Goal: Navigation & Orientation: Find specific page/section

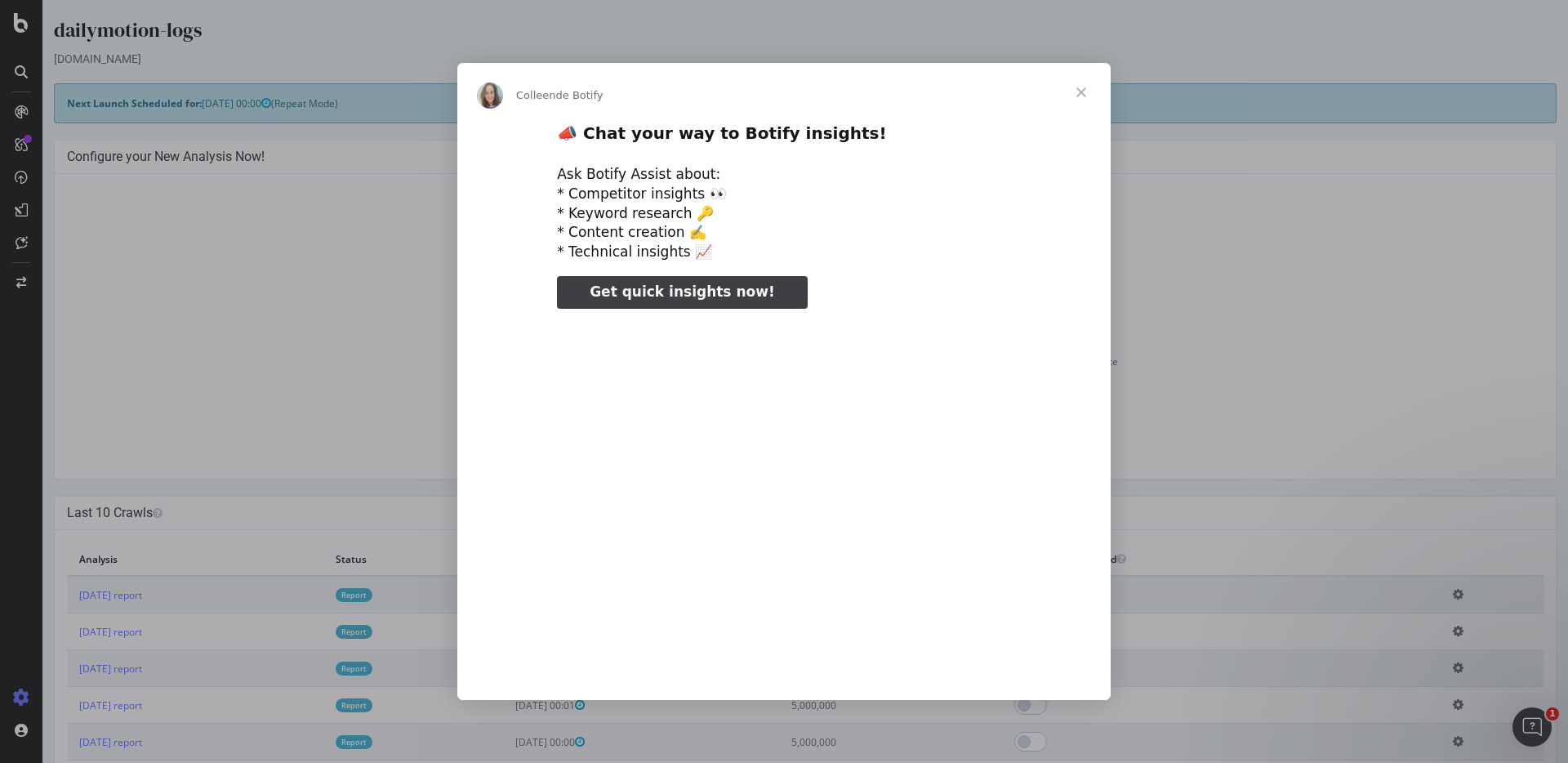
click at [409, 597] on div "Intercom Messenger" at bounding box center [784, 381] width 1568 height 763
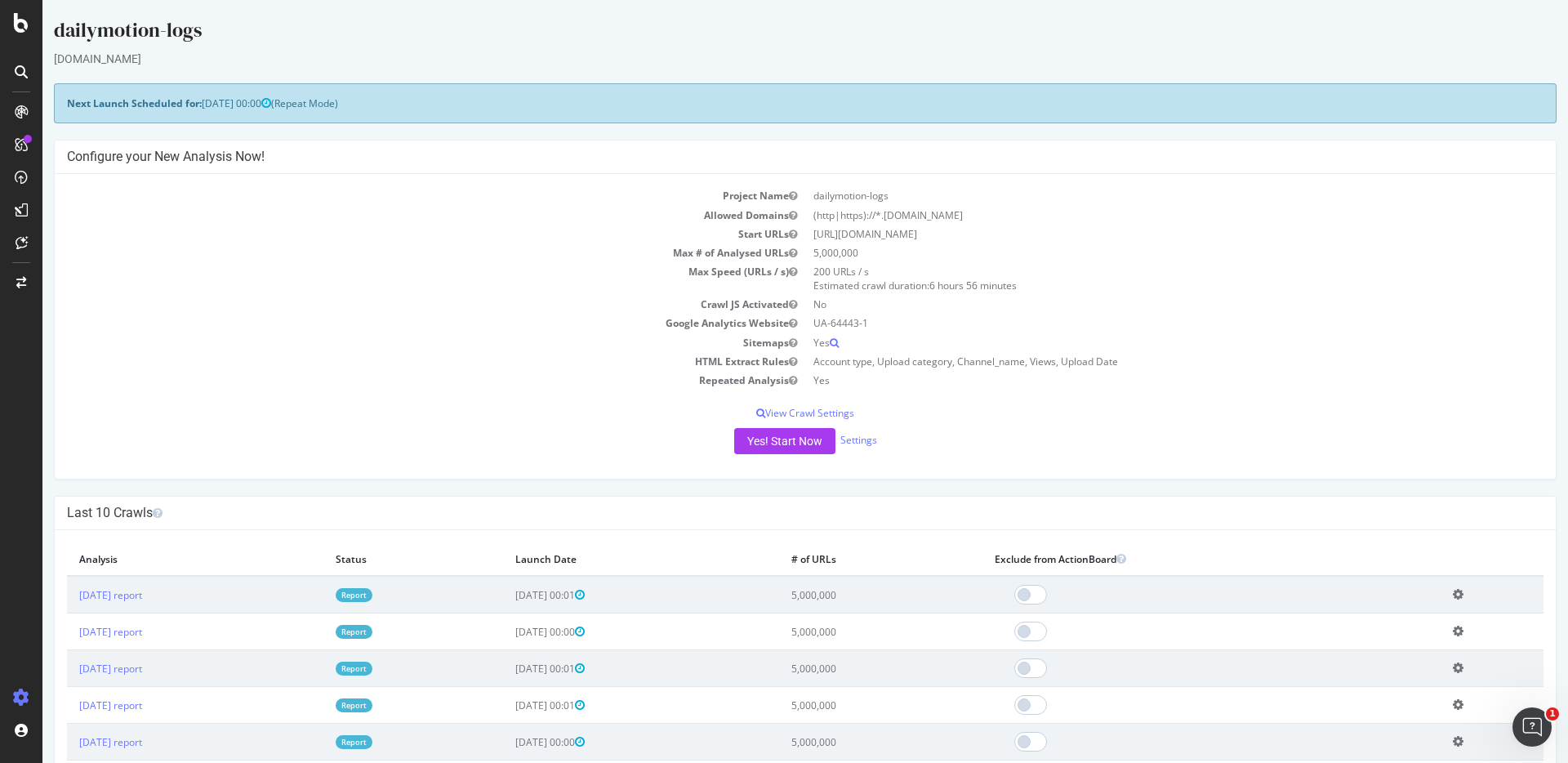
click at [373, 597] on link "Report" at bounding box center [354, 594] width 37 height 14
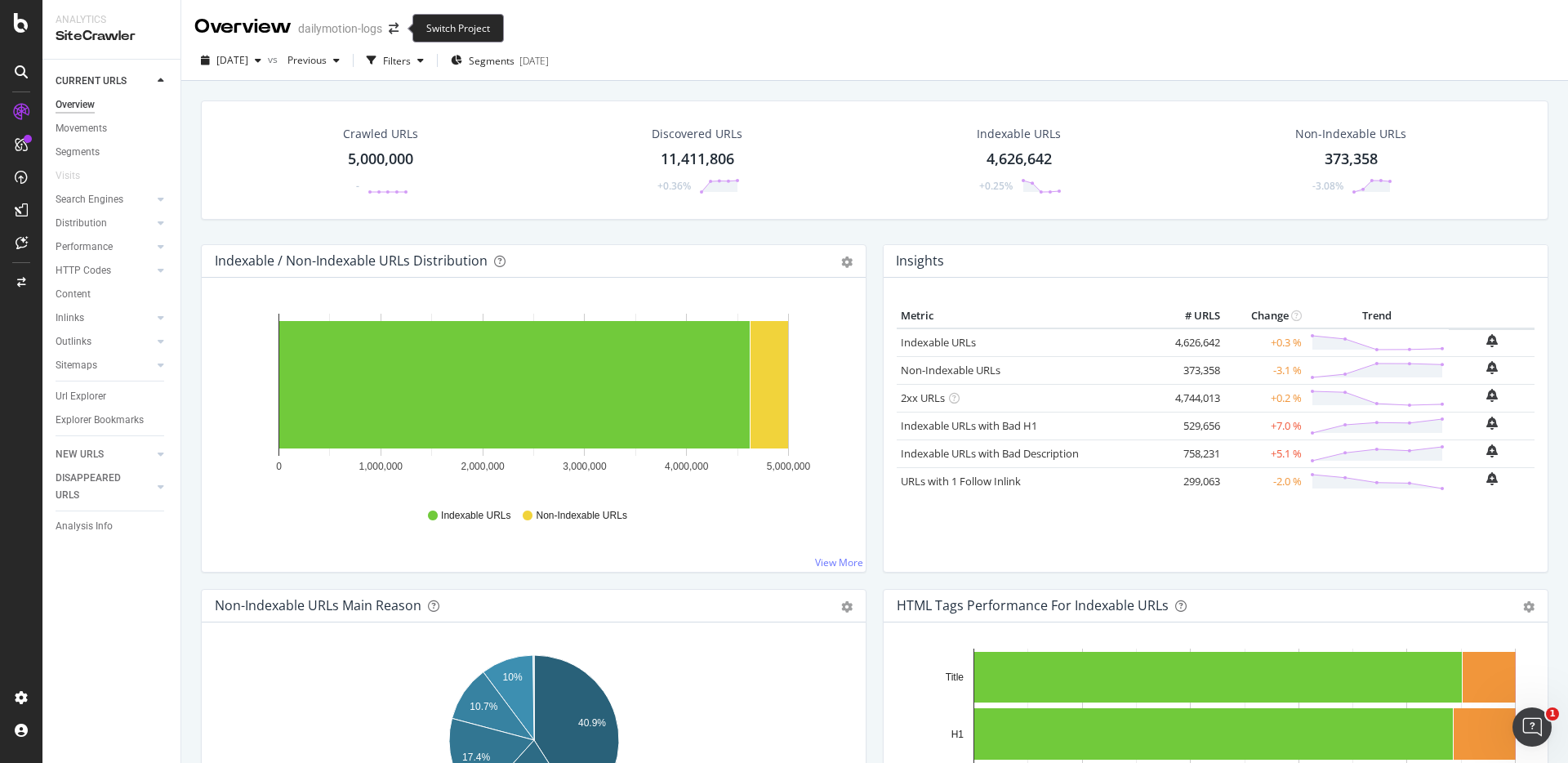
click at [401, 28] on span at bounding box center [393, 28] width 23 height 11
click at [393, 25] on icon "arrow-right-arrow-left" at bounding box center [393, 28] width 10 height 11
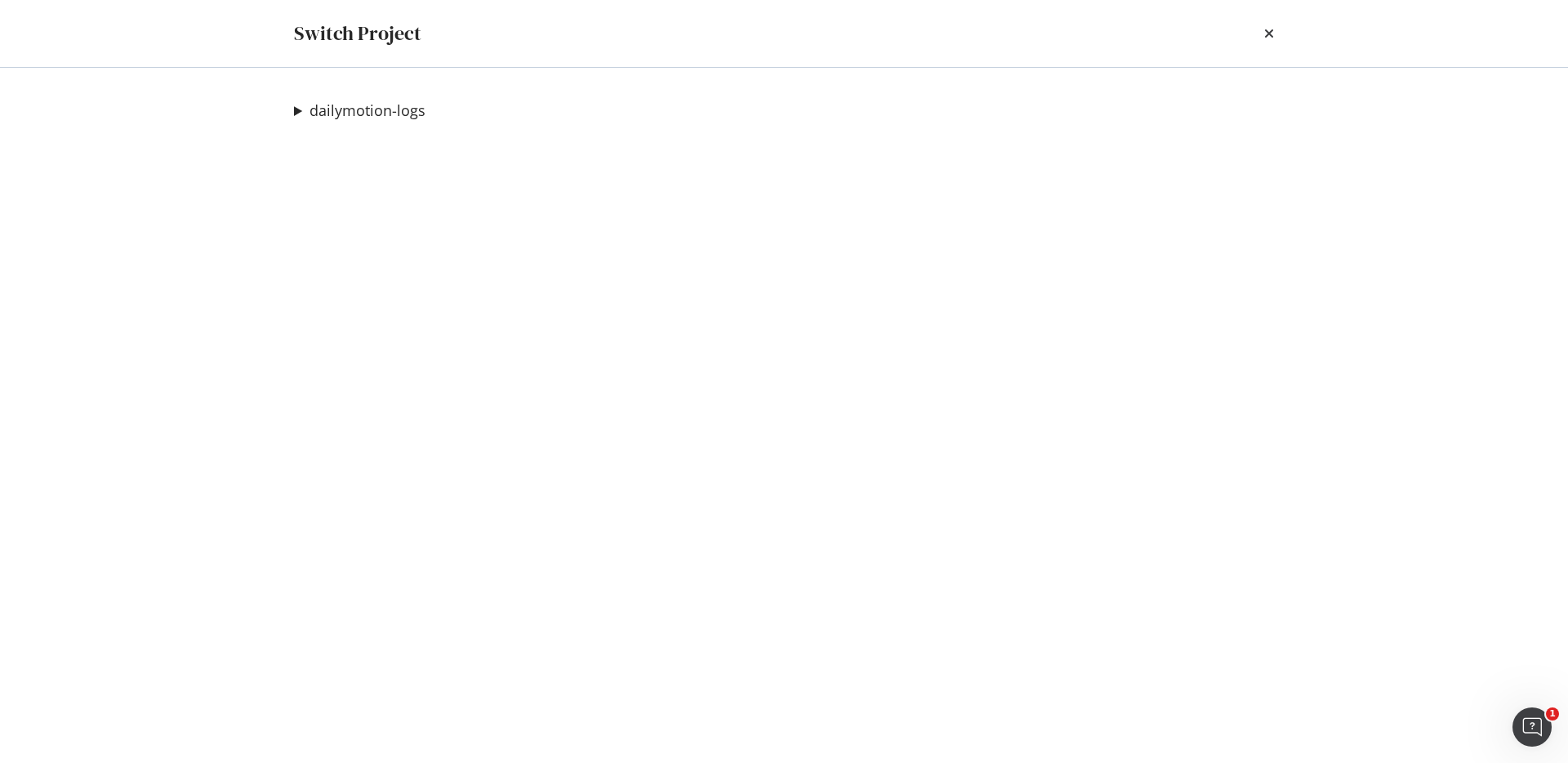
click at [302, 107] on summary "dailymotion-logs" at bounding box center [359, 110] width 131 height 21
click at [391, 140] on link "Dailymotion preprod" at bounding box center [385, 143] width 157 height 17
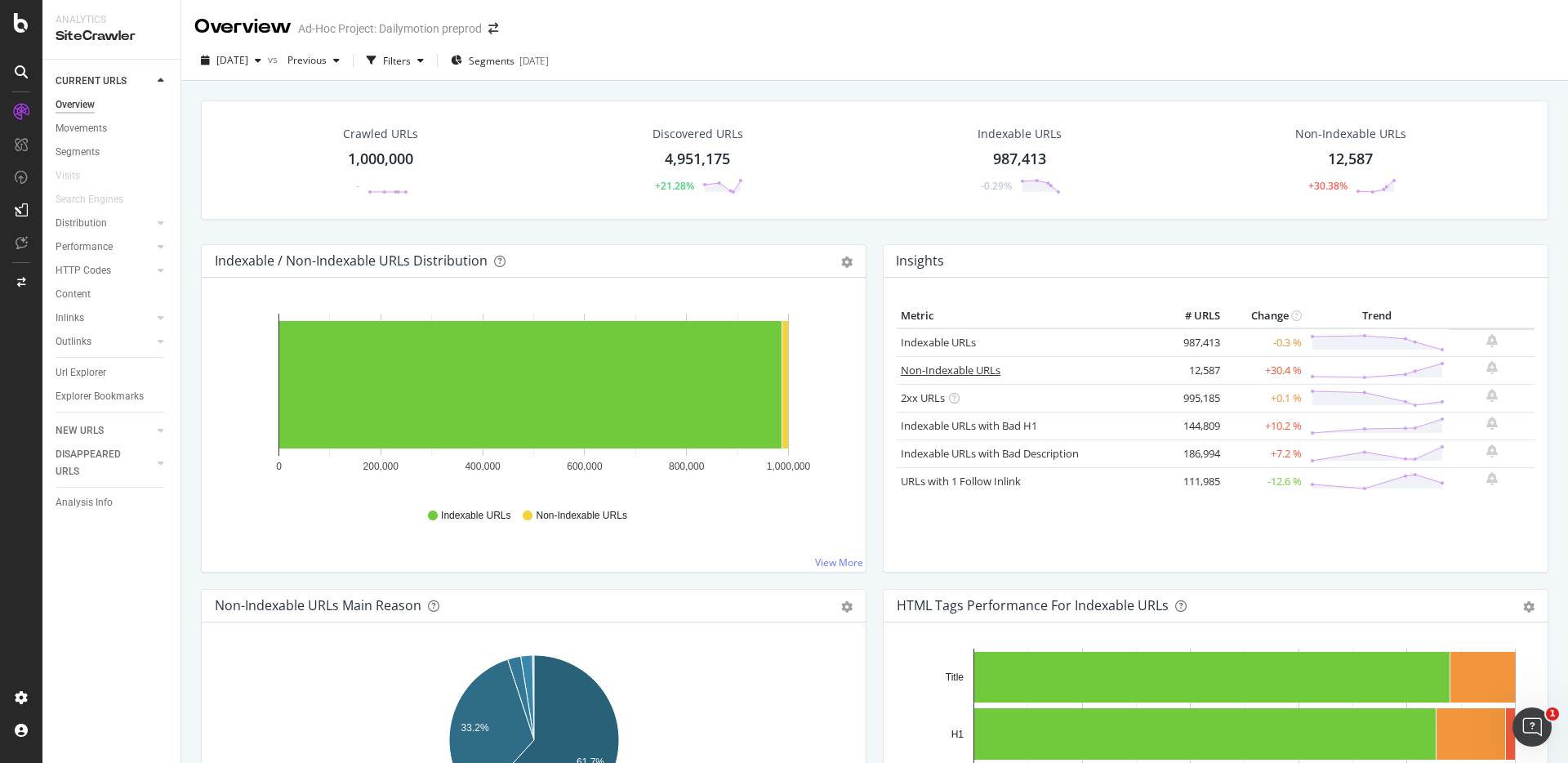
click at [958, 368] on link "Non-Indexable URLs" at bounding box center [950, 370] width 100 height 15
click at [69, 293] on div "Content" at bounding box center [73, 294] width 35 height 17
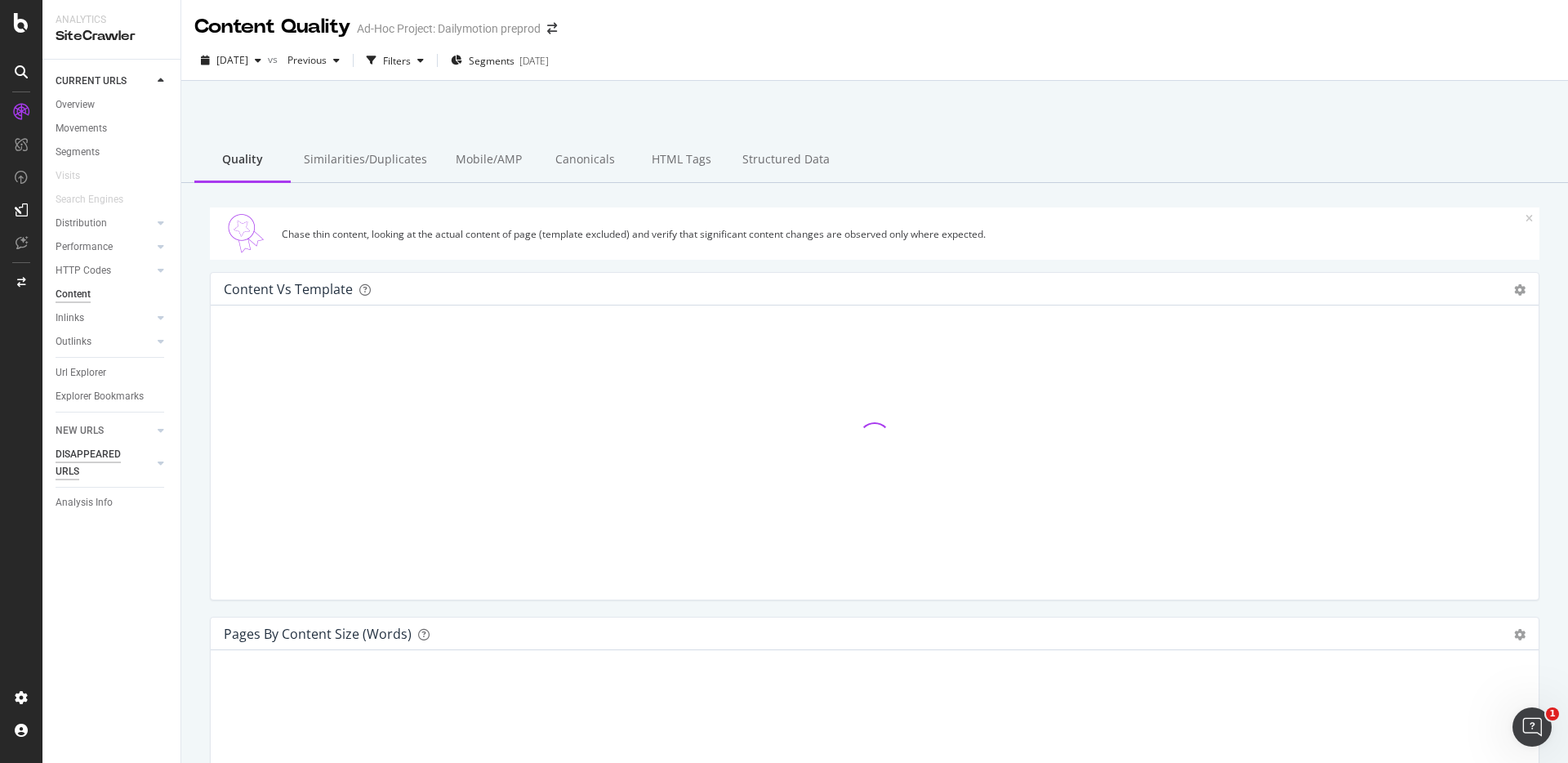
click at [92, 454] on div "DISAPPEARED URLS" at bounding box center [96, 463] width 83 height 34
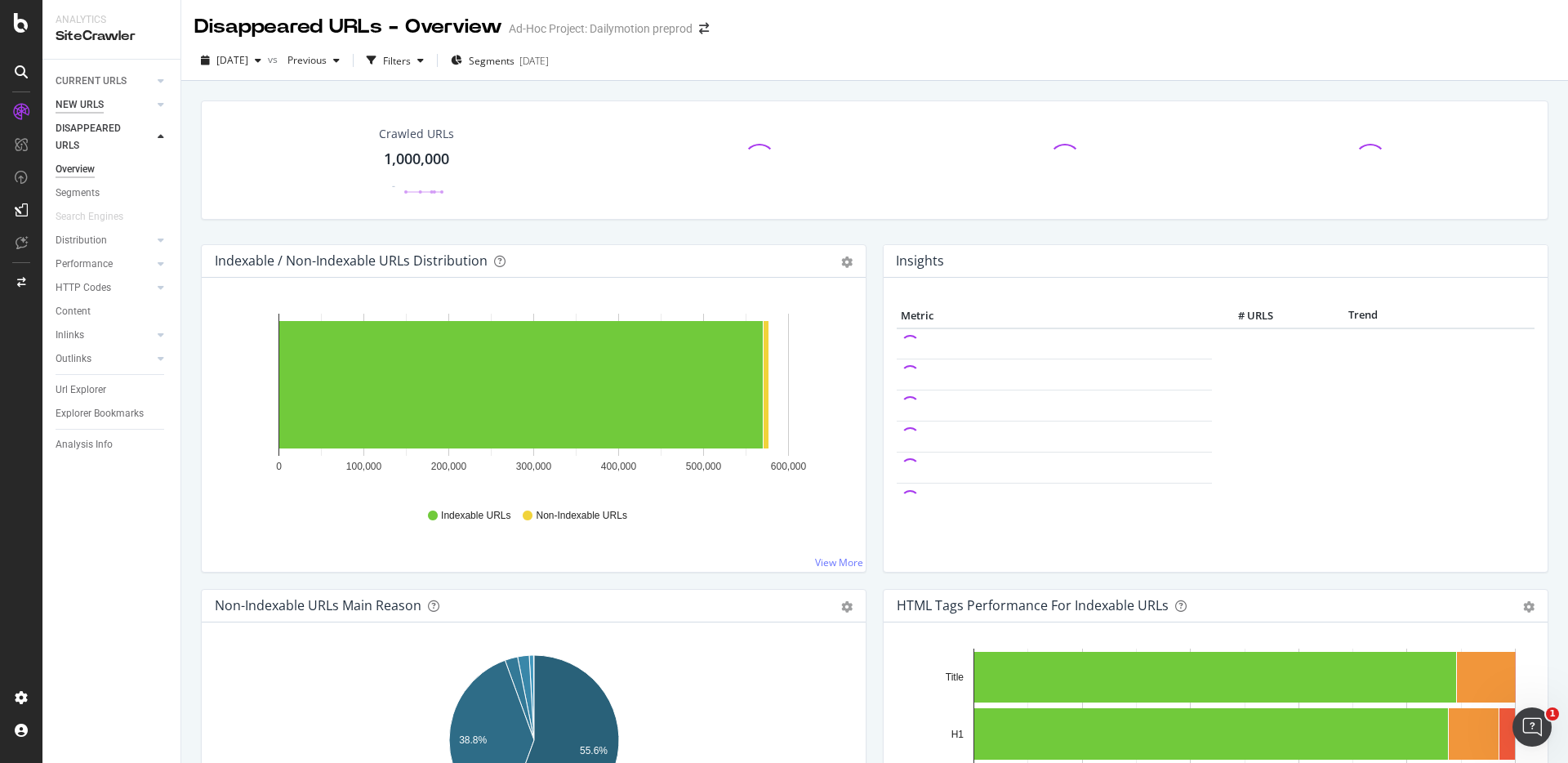
click at [84, 103] on div "NEW URLS" at bounding box center [79, 105] width 48 height 17
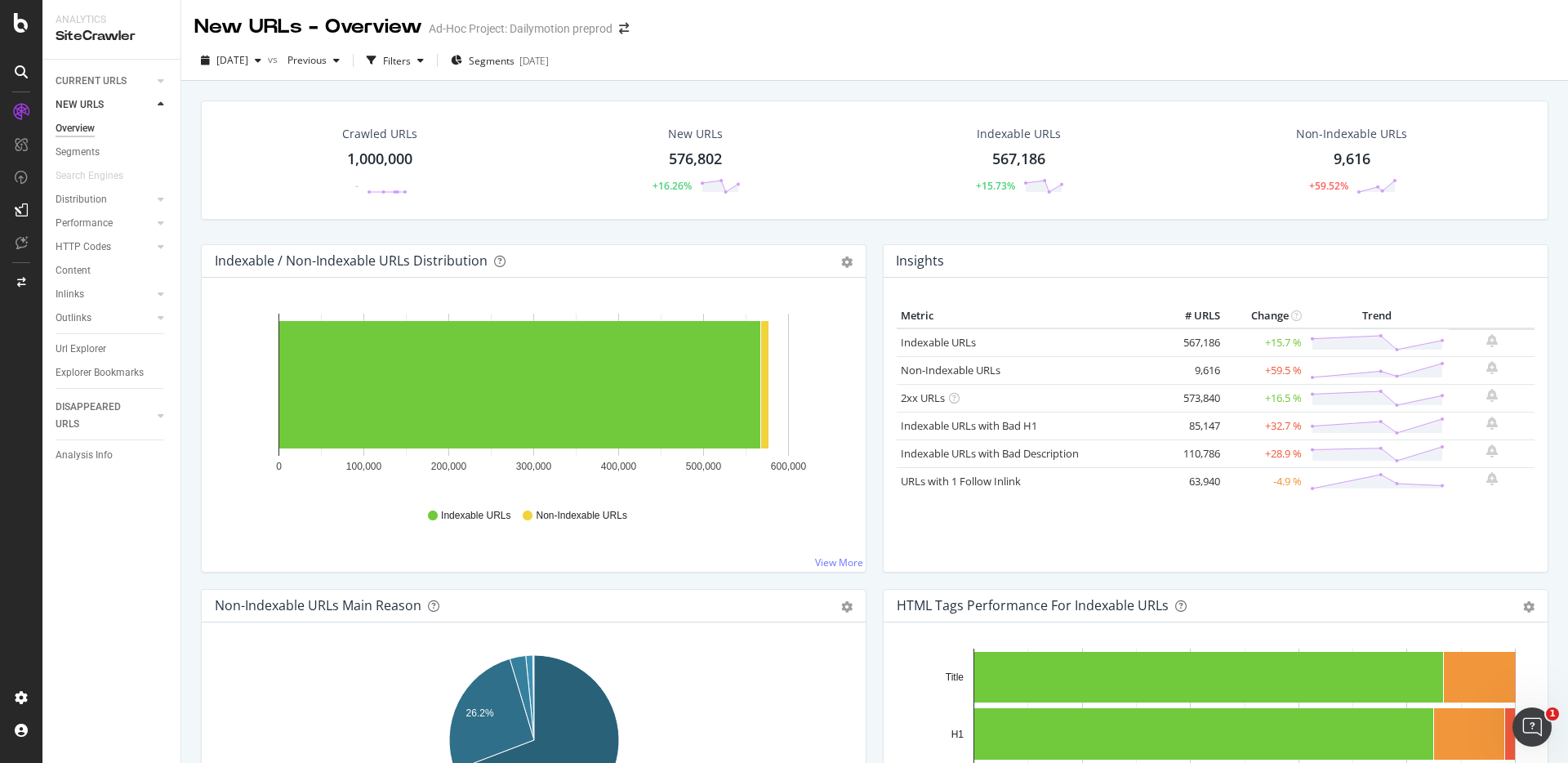
scroll to position [17, 0]
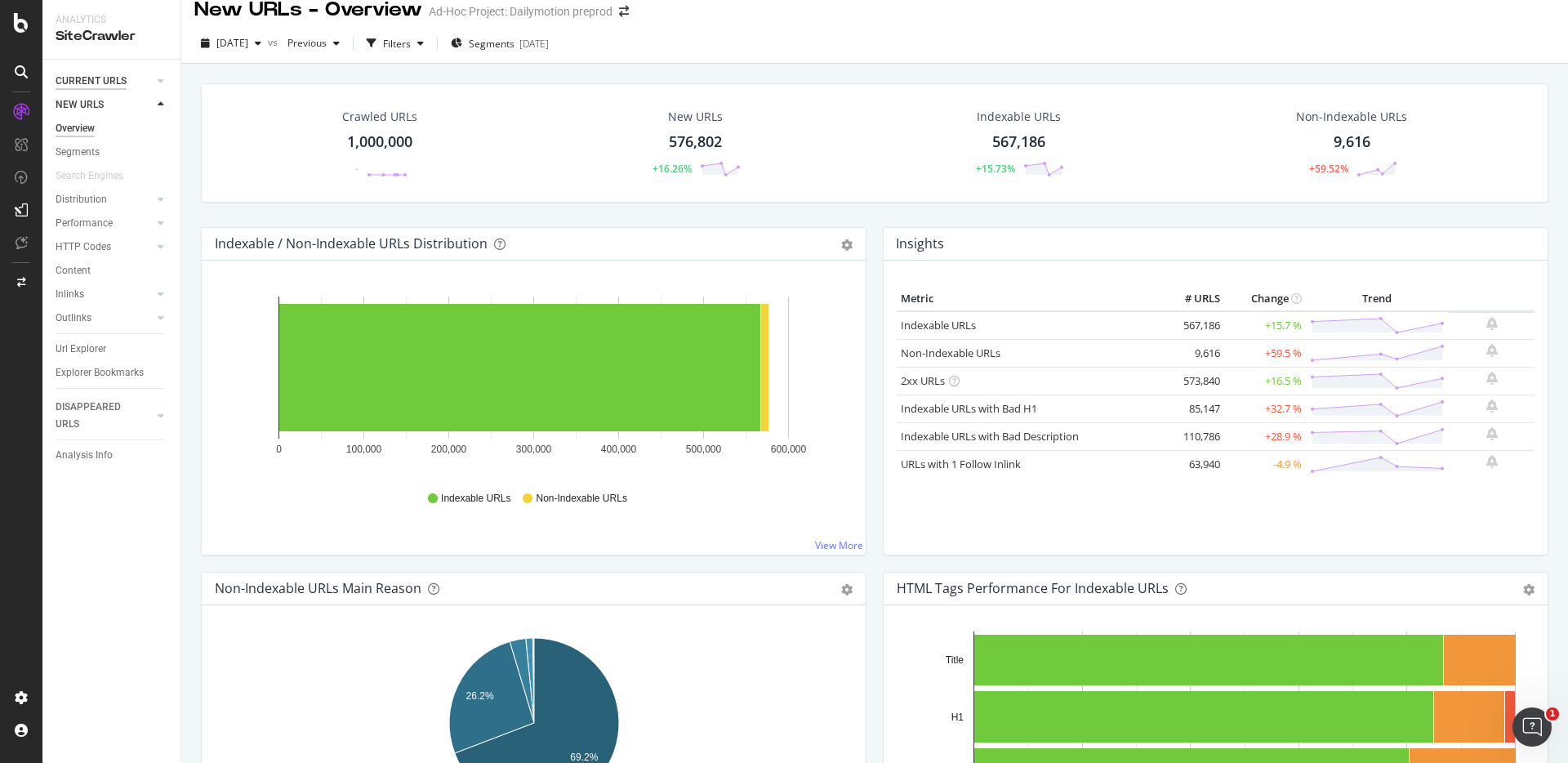
click at [85, 82] on div "CURRENT URLS" at bounding box center [90, 81] width 71 height 17
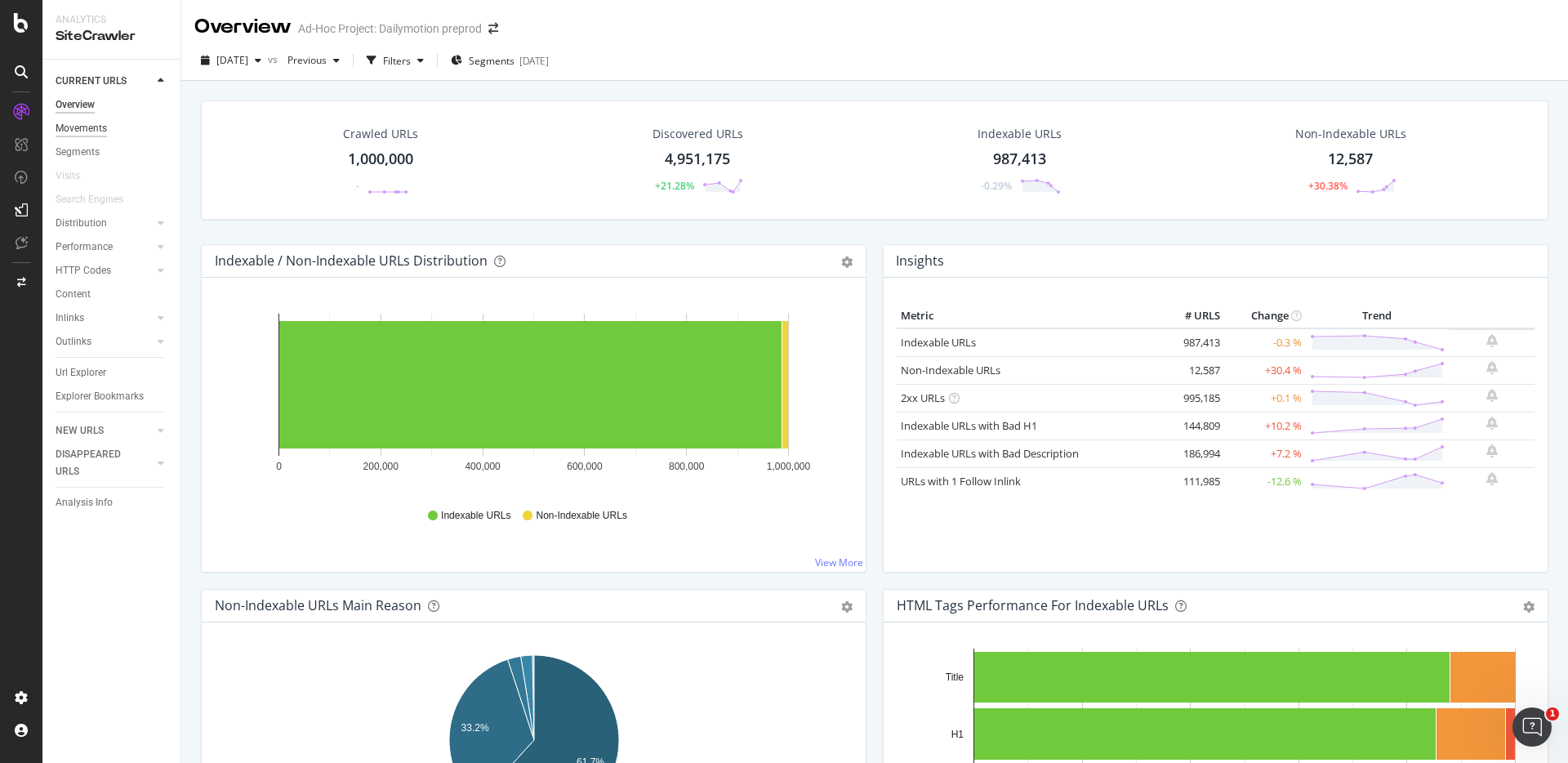
click at [77, 129] on div "Movements" at bounding box center [81, 129] width 51 height 17
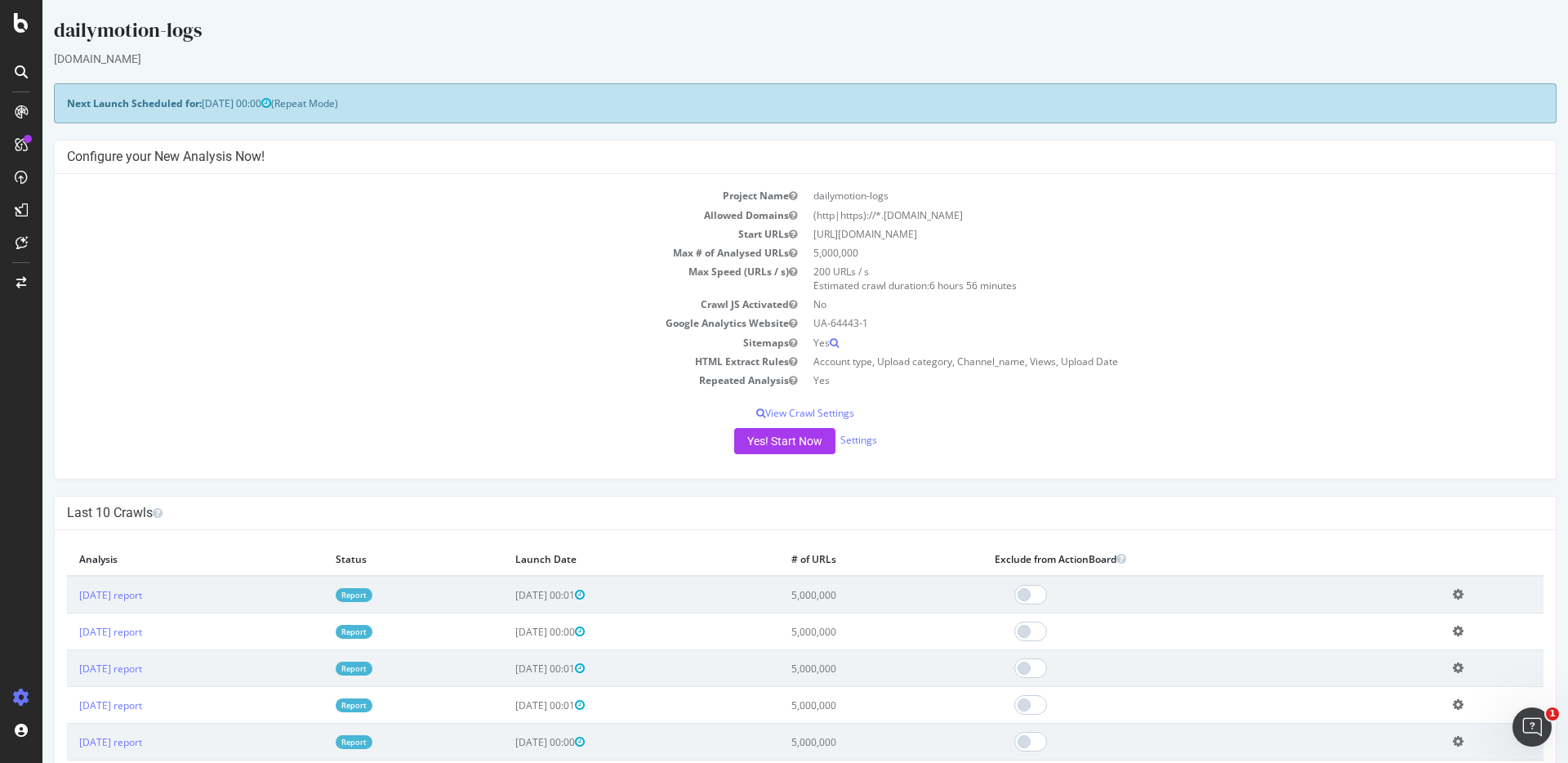
click at [373, 596] on link "Report" at bounding box center [354, 594] width 37 height 14
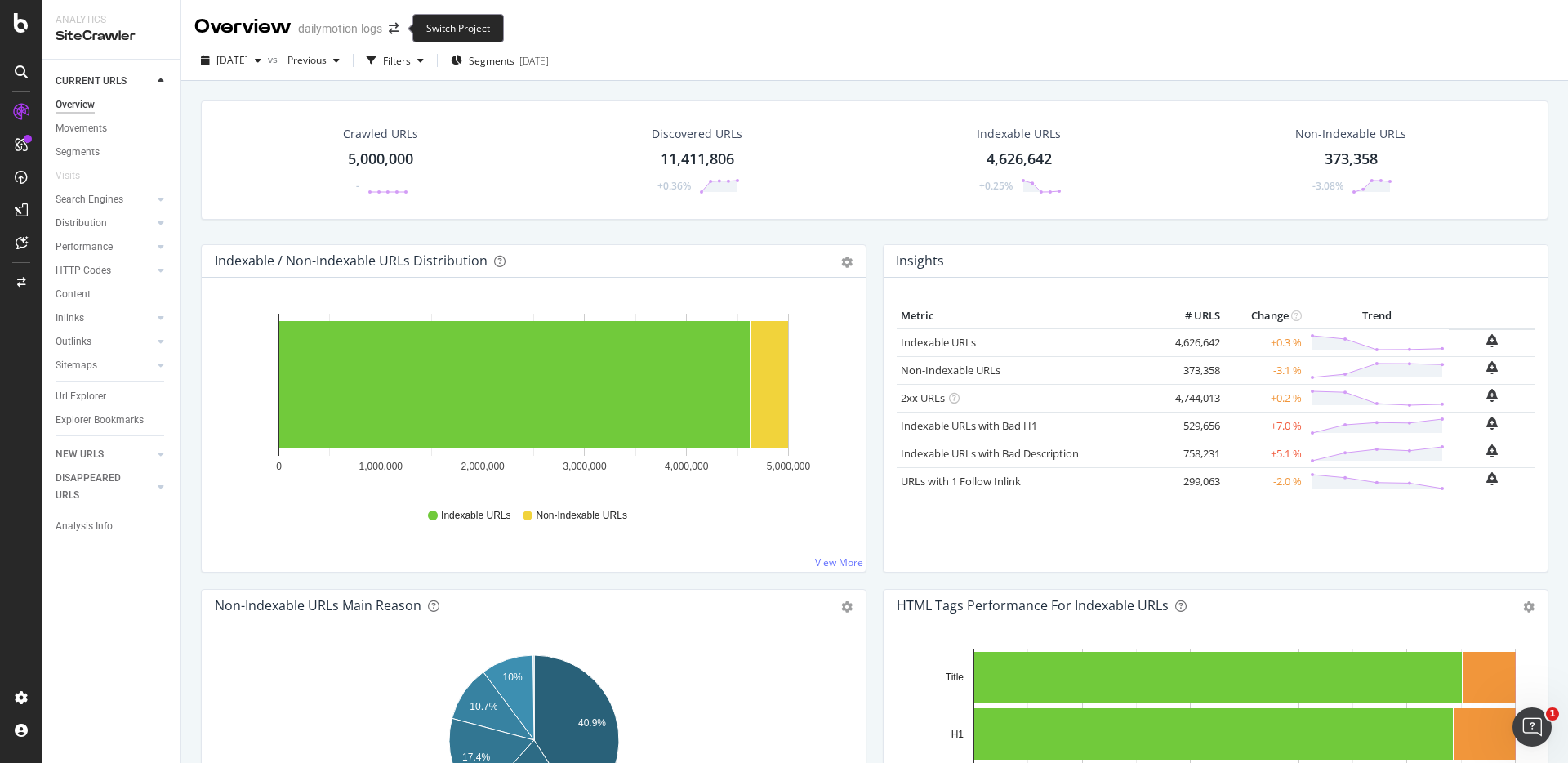
click at [400, 27] on span at bounding box center [393, 28] width 23 height 11
click at [395, 27] on icon "arrow-right-arrow-left" at bounding box center [393, 28] width 10 height 11
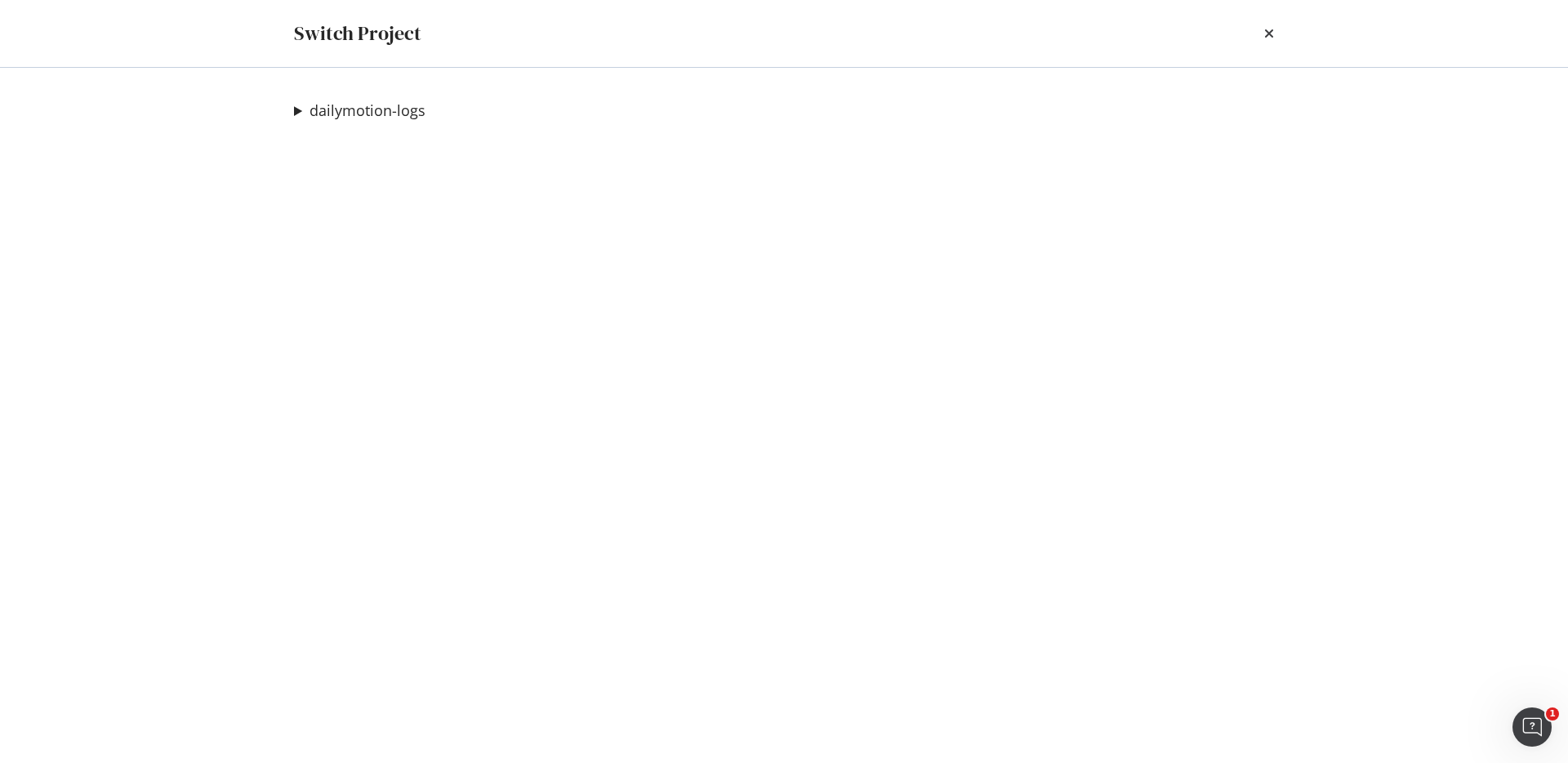
click at [290, 110] on div "dailymotion-logs Dailymotion preprod Ad-Hoc Project" at bounding box center [784, 415] width 1045 height 695
click at [298, 112] on summary "dailymotion-logs" at bounding box center [359, 110] width 131 height 21
click at [423, 148] on link "Dailymotion preprod" at bounding box center [385, 143] width 157 height 17
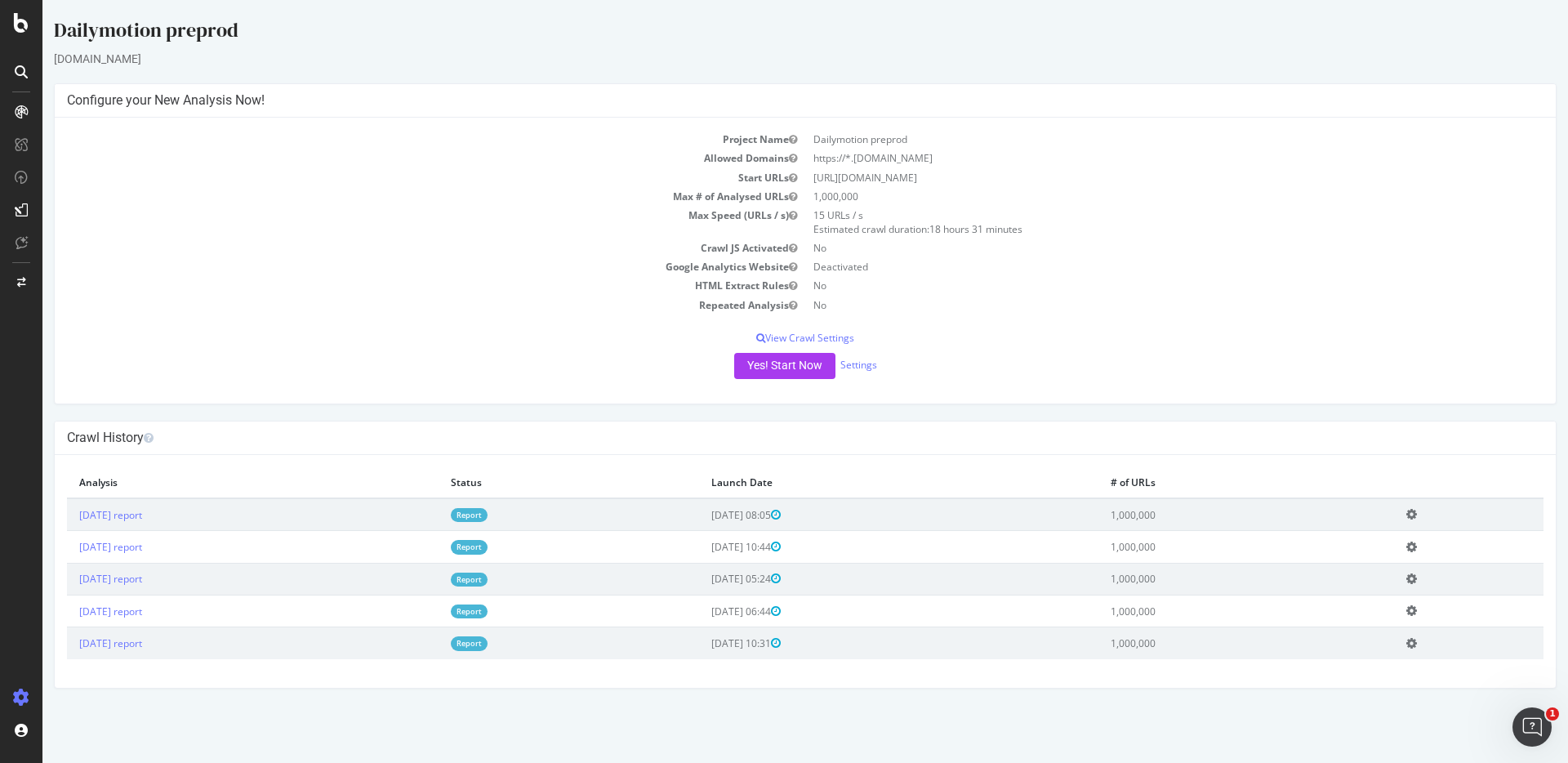
drag, startPoint x: 815, startPoint y: 181, endPoint x: 1014, endPoint y: 178, distance: 199.0
click at [1014, 178] on td "[URL][DOMAIN_NAME]" at bounding box center [1174, 177] width 738 height 18
copy td "[URL][DOMAIN_NAME]"
